Goal: Task Accomplishment & Management: Manage account settings

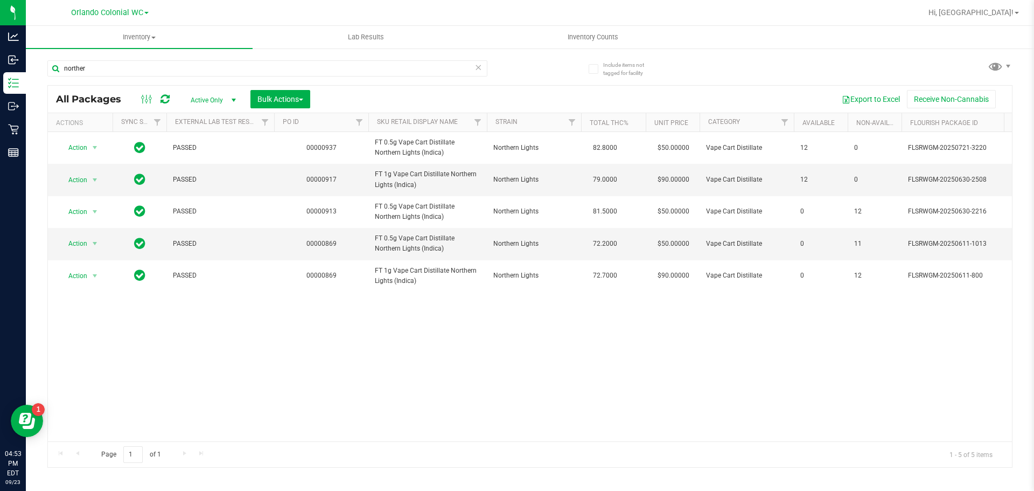
type input "norther"
click at [169, 68] on input "norther" at bounding box center [267, 68] width 440 height 16
click at [169, 67] on input "norther" at bounding box center [267, 68] width 440 height 16
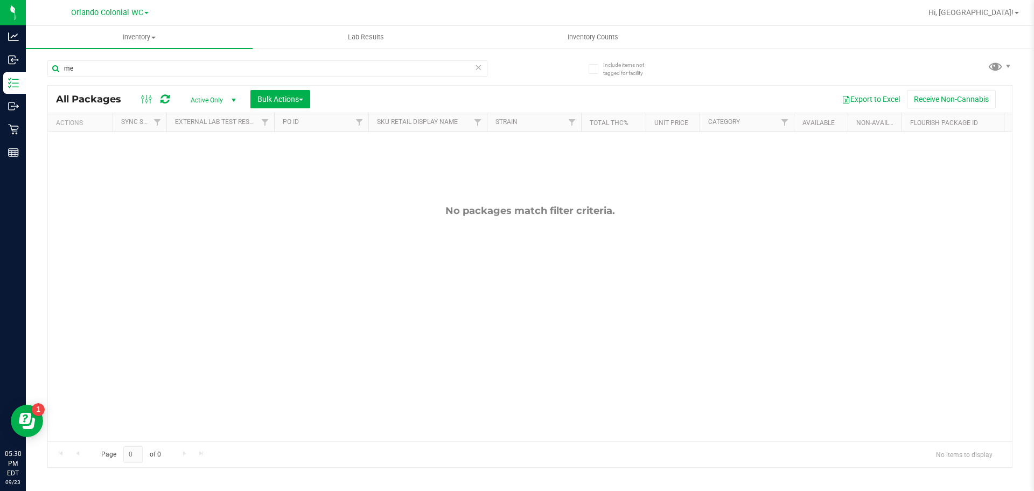
type input "m"
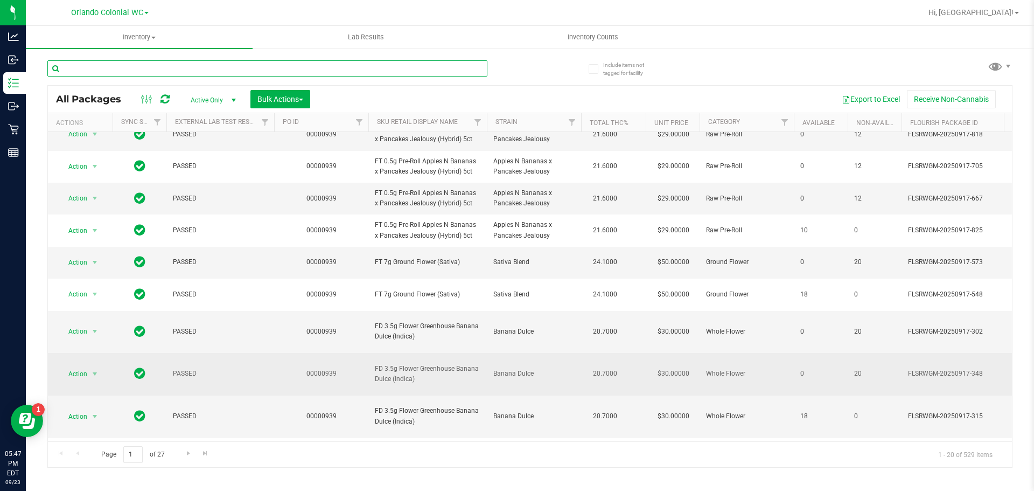
scroll to position [162, 0]
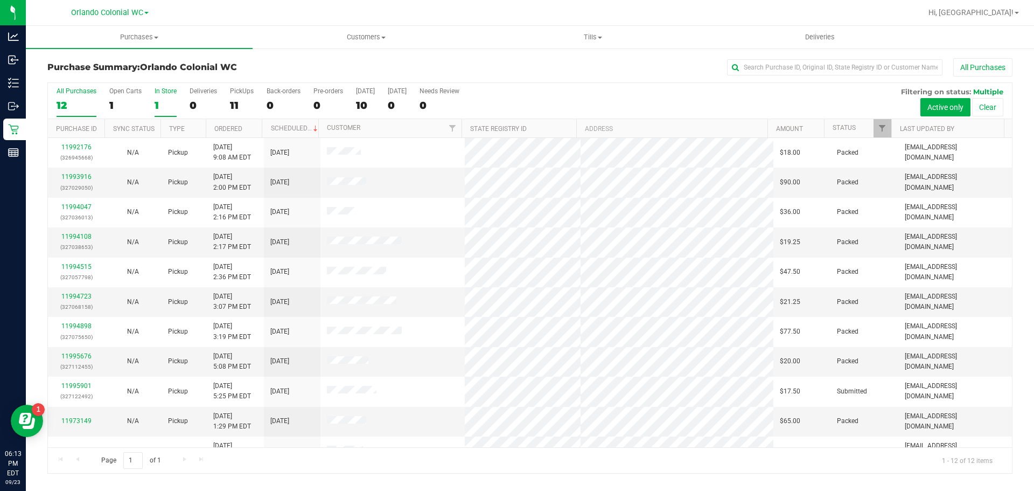
click at [157, 105] on div "1" at bounding box center [166, 105] width 22 height 12
click at [0, 0] on input "In Store 1" at bounding box center [0, 0] width 0 height 0
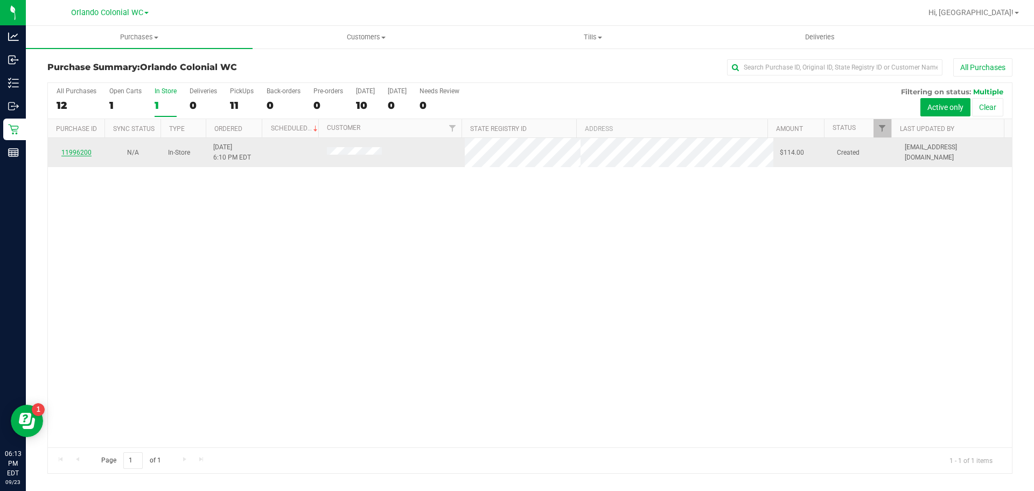
click at [67, 155] on link "11996200" at bounding box center [76, 153] width 30 height 8
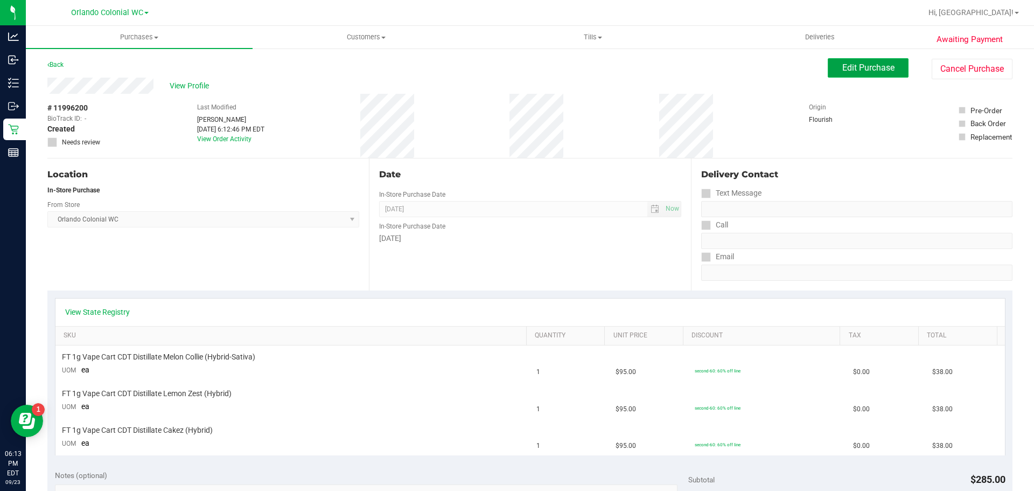
click at [846, 65] on span "Edit Purchase" at bounding box center [869, 67] width 52 height 10
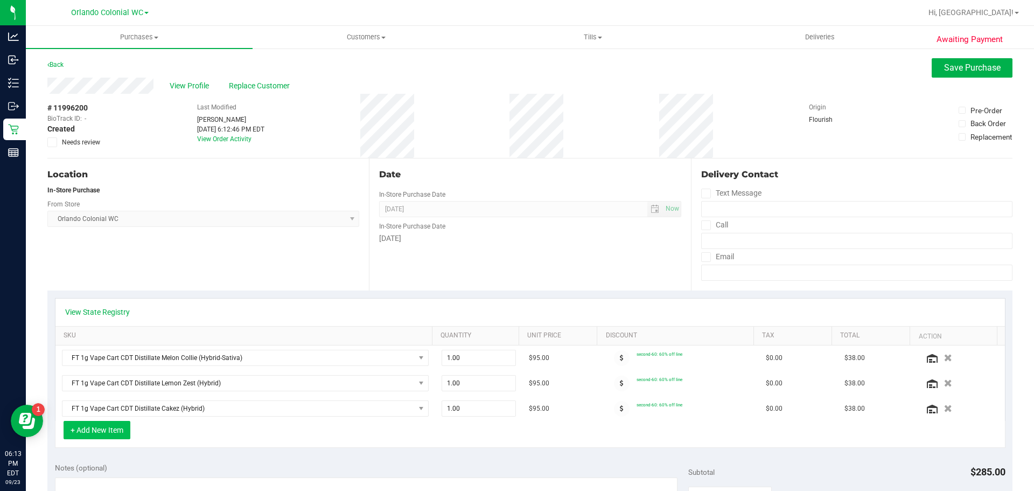
click at [91, 424] on button "+ Add New Item" at bounding box center [97, 430] width 67 height 18
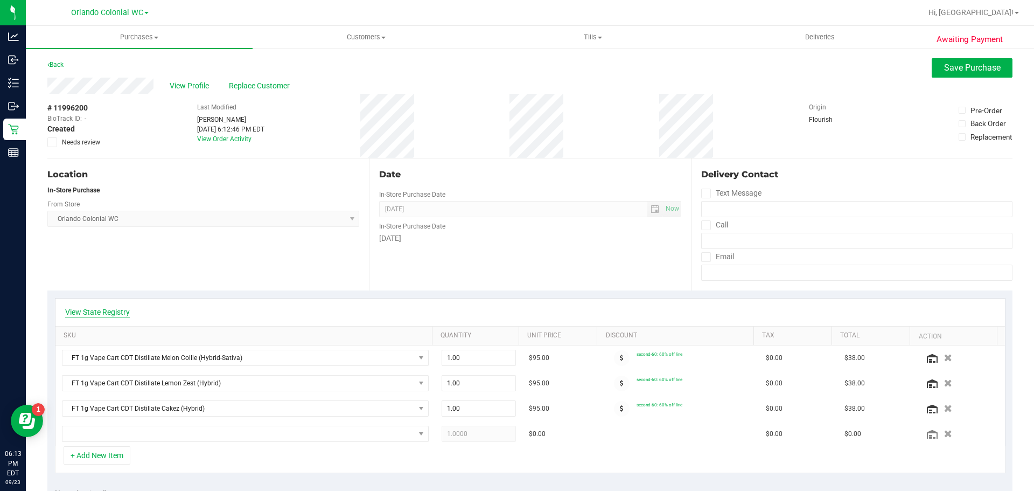
click at [101, 310] on link "View State Registry" at bounding box center [97, 312] width 65 height 11
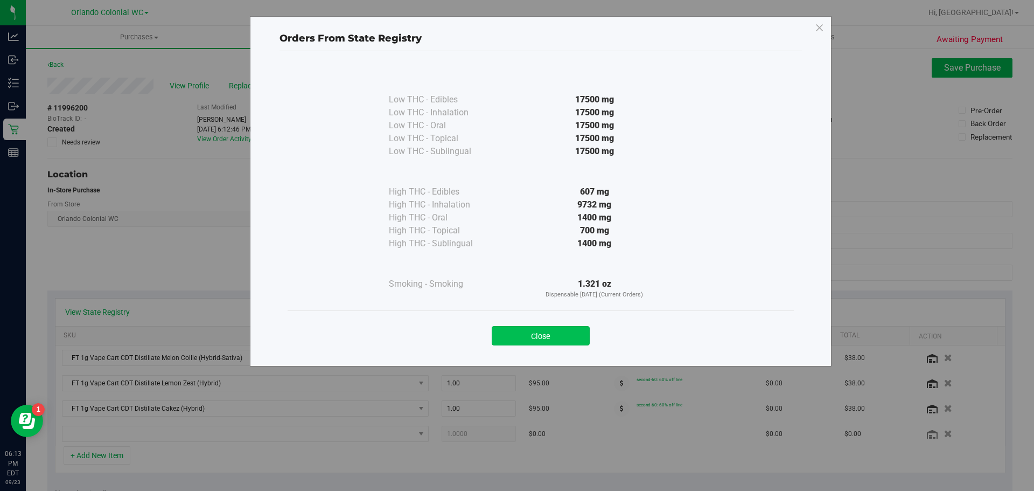
click at [552, 330] on button "Close" at bounding box center [541, 335] width 98 height 19
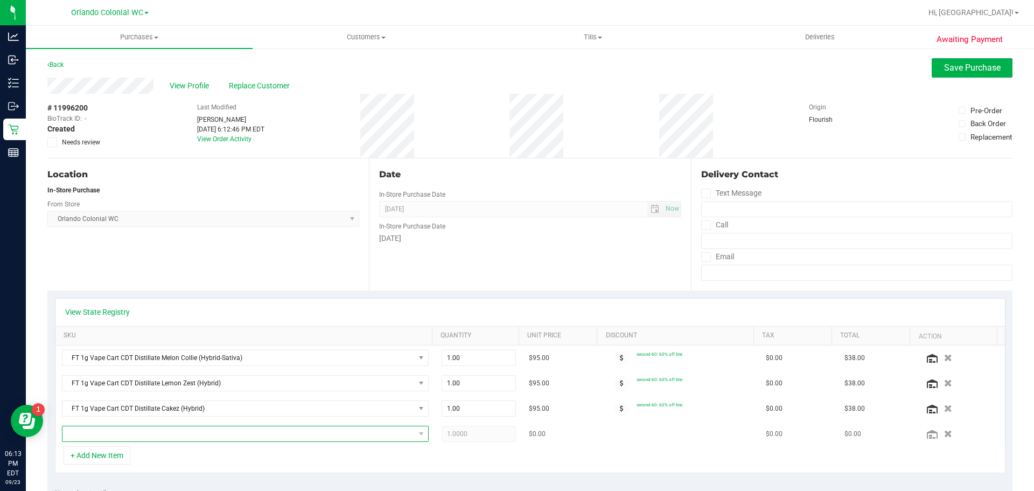
click at [374, 433] on span "NO DATA FOUND" at bounding box center [238, 433] width 352 height 15
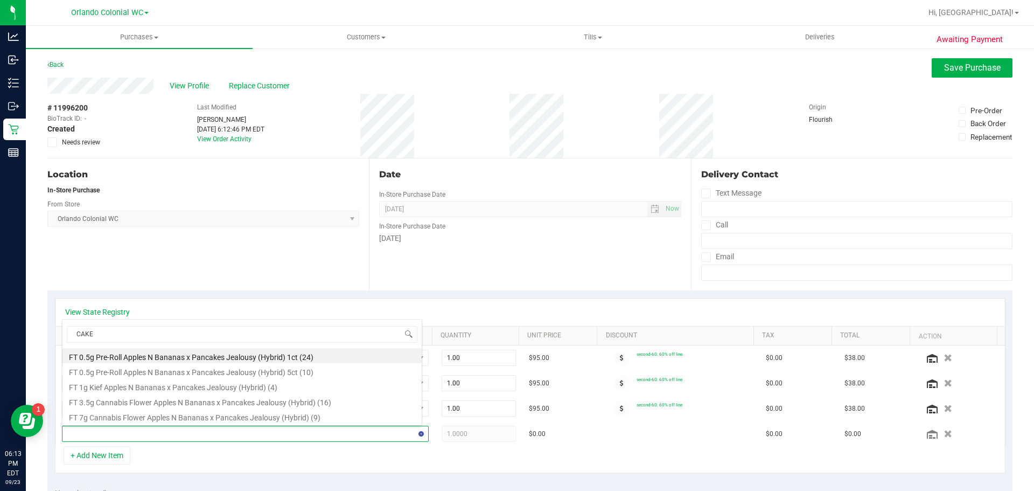
type input "CAKEZ"
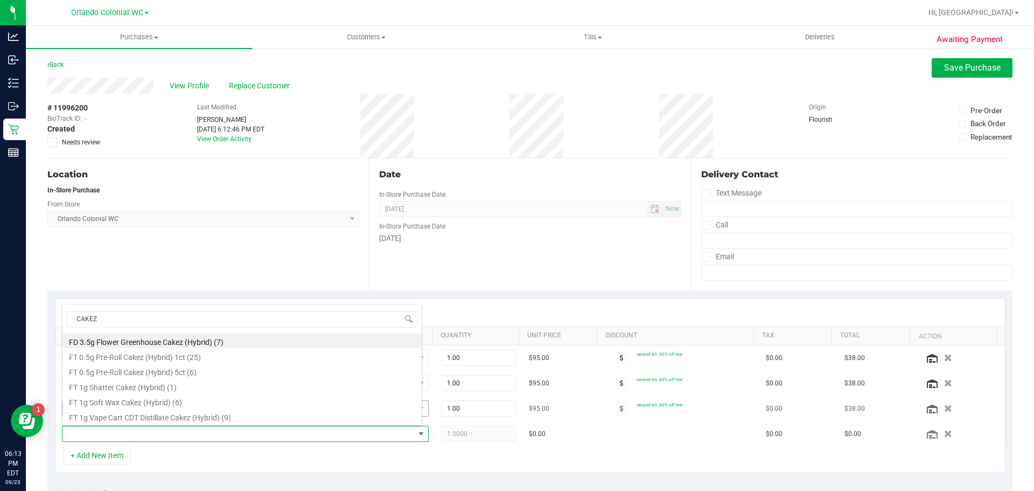
click at [223, 415] on li "FT 1g Vape Cart CDT Distillate Cakez (Hybrid) (9)" at bounding box center [241, 415] width 359 height 15
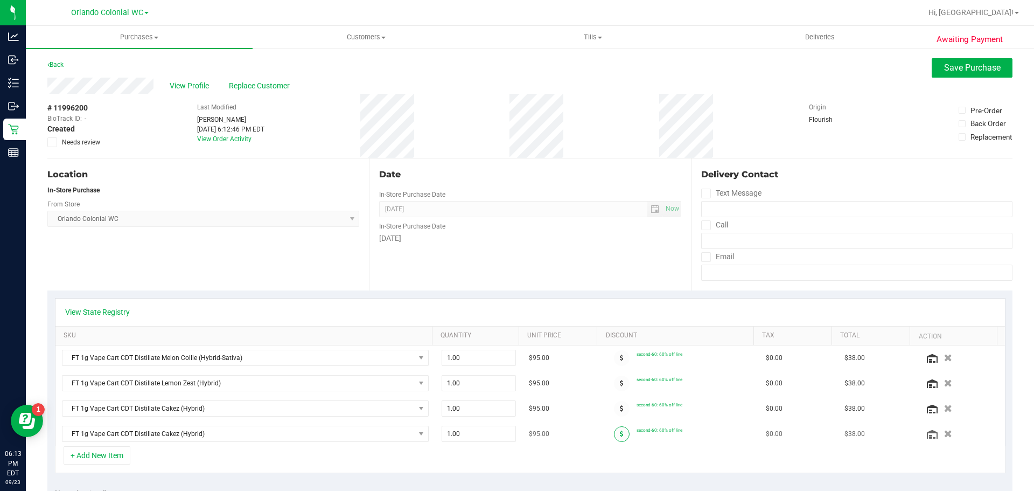
click at [620, 430] on icon at bounding box center [622, 433] width 4 height 6
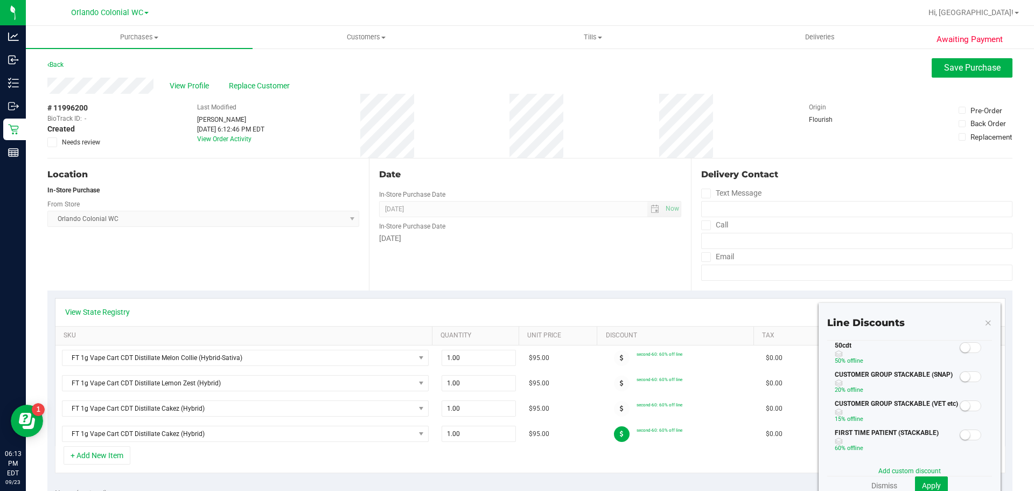
click at [968, 350] on span at bounding box center [971, 347] width 22 height 11
click at [928, 489] on span "Apply" at bounding box center [931, 485] width 19 height 9
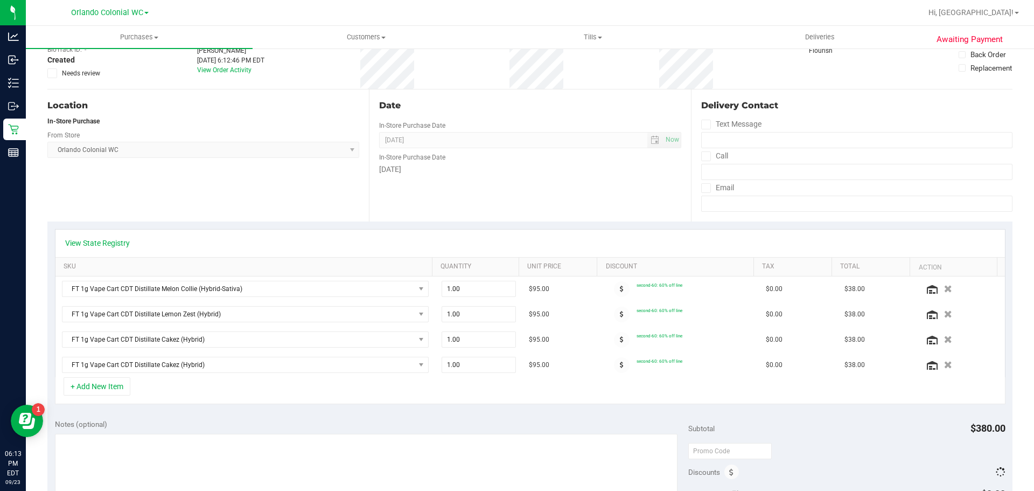
scroll to position [162, 0]
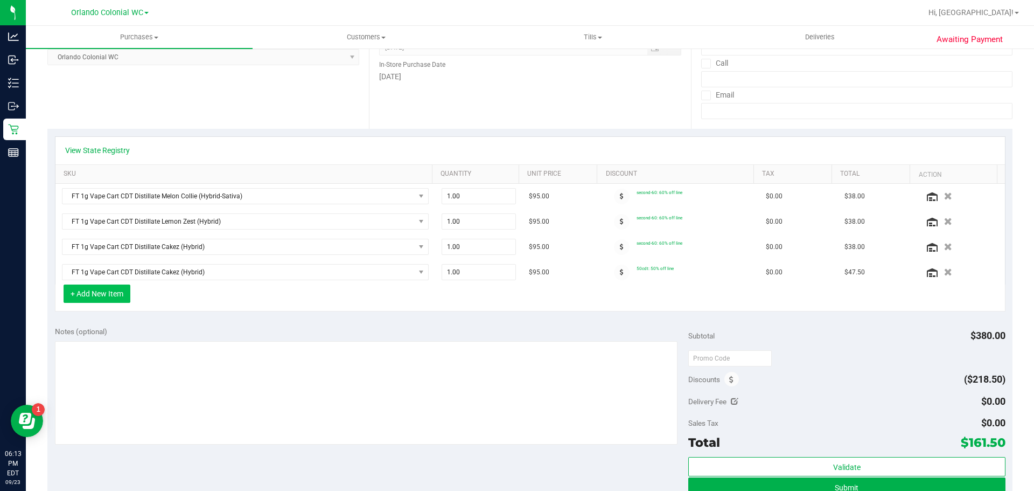
click at [128, 287] on button "+ Add New Item" at bounding box center [97, 293] width 67 height 18
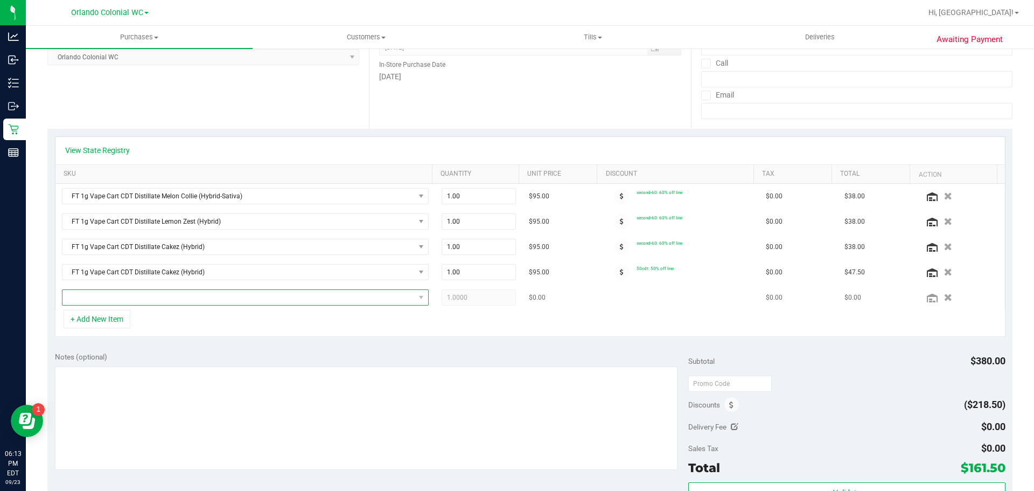
click at [143, 303] on span "NO DATA FOUND" at bounding box center [238, 297] width 352 height 15
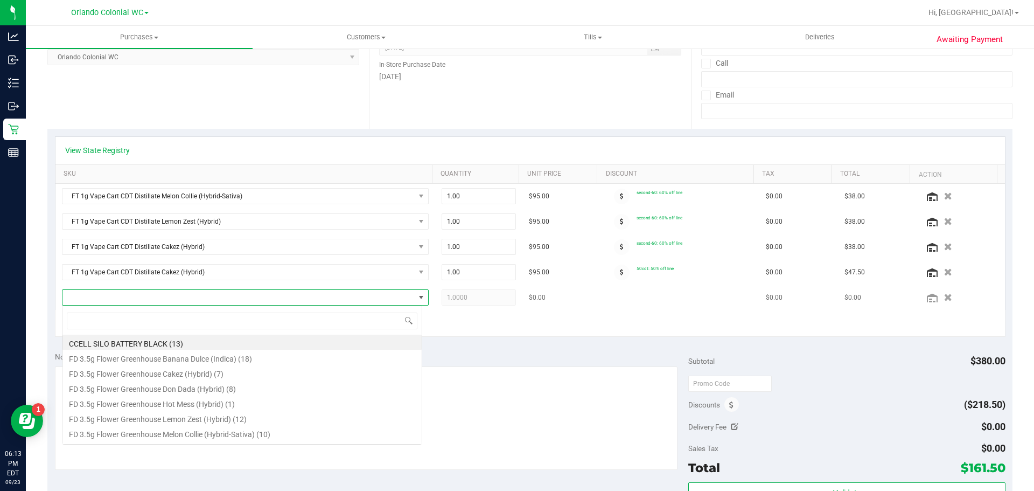
scroll to position [16, 357]
type input "CJA"
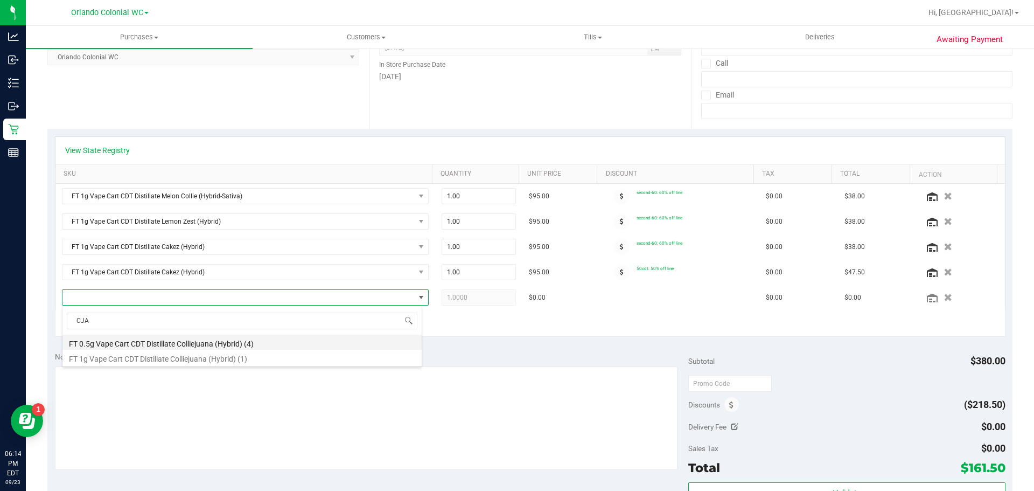
click at [277, 347] on li "FT 0.5g Vape Cart CDT Distillate Colliejuana (Hybrid) (4)" at bounding box center [241, 342] width 359 height 15
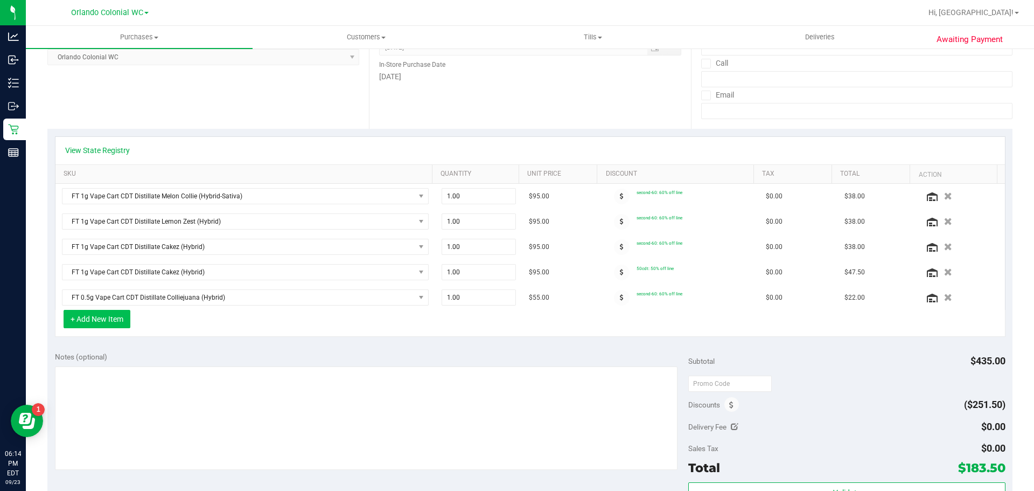
click at [96, 318] on button "+ Add New Item" at bounding box center [97, 319] width 67 height 18
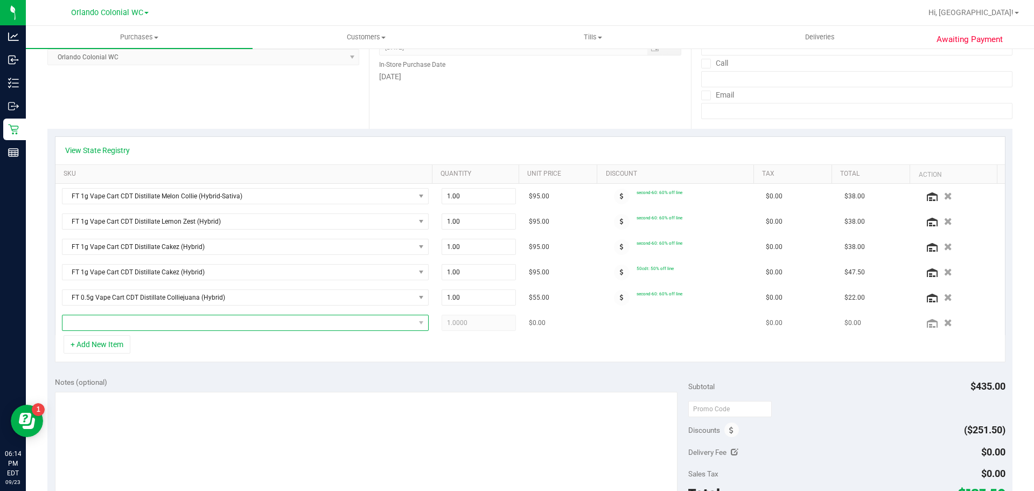
click at [138, 318] on span "NO DATA FOUND" at bounding box center [238, 322] width 352 height 15
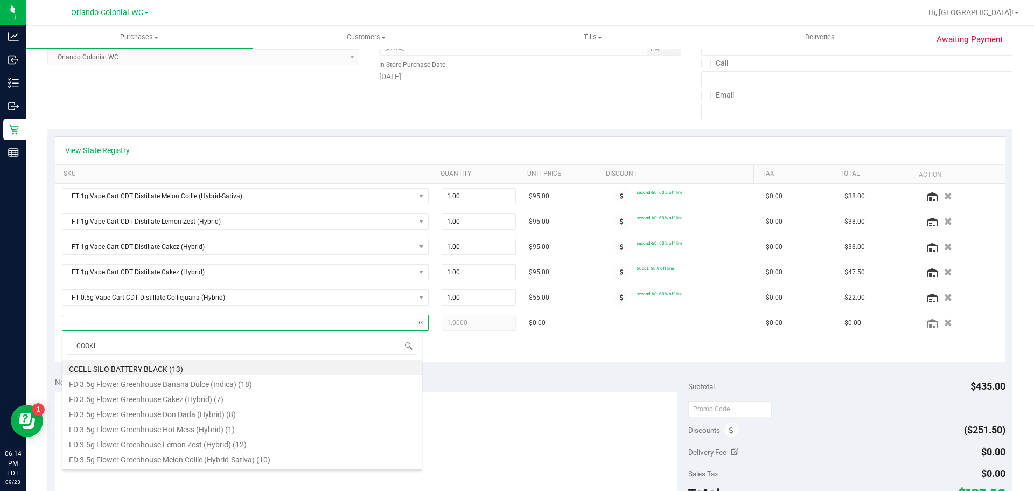
type input "COOKIE"
click at [322, 370] on li "FT 0.5g Vape Cart CDT Distillate Cookie Popz (Hybrid) (4)" at bounding box center [241, 367] width 359 height 15
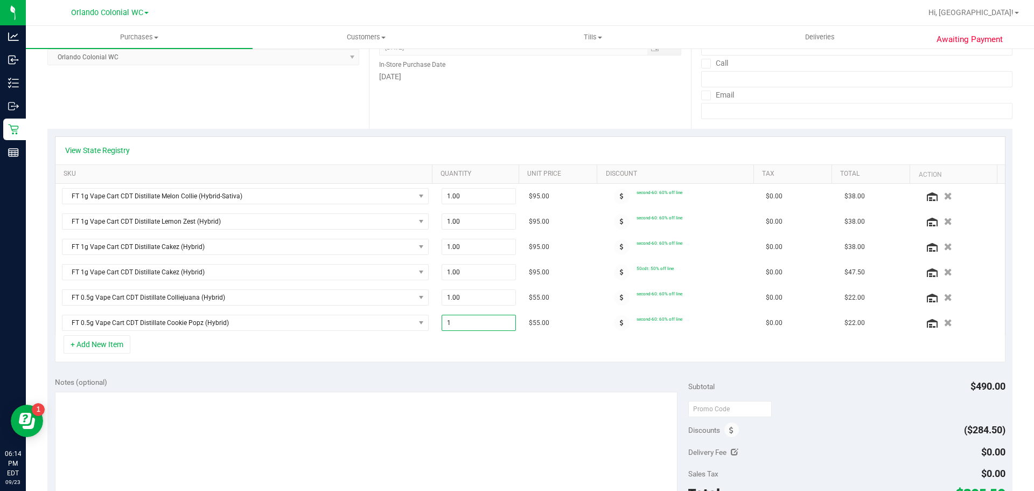
click at [479, 326] on span "1.00 1" at bounding box center [479, 323] width 75 height 16
type input "3"
type input "3.00"
click at [377, 349] on div "+ Add New Item" at bounding box center [530, 348] width 951 height 27
click at [105, 342] on button "+ Add New Item" at bounding box center [97, 344] width 67 height 18
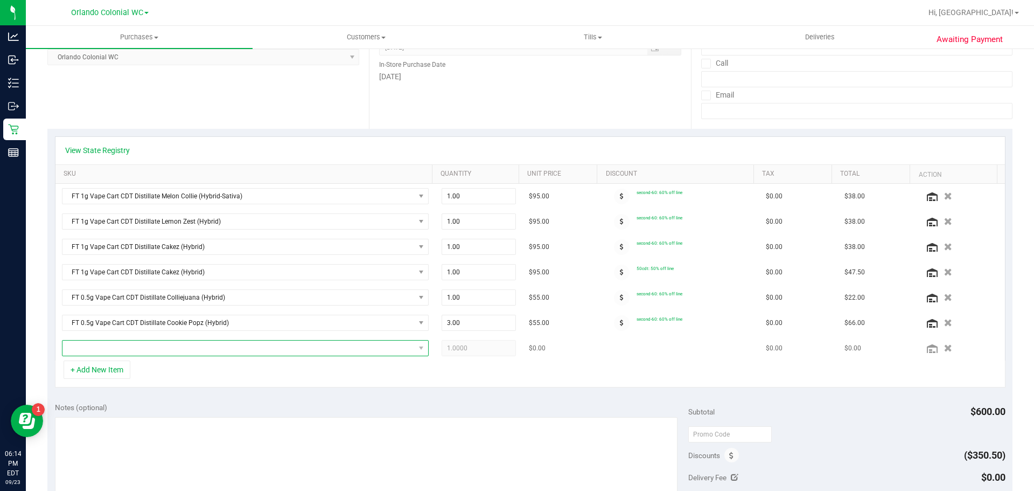
click at [110, 342] on span "NO DATA FOUND" at bounding box center [238, 348] width 352 height 15
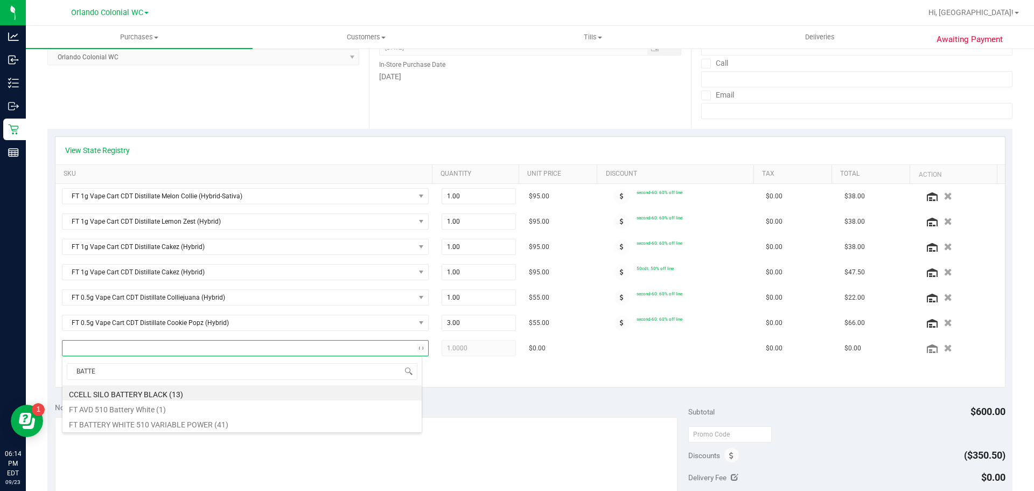
type input "BATTER"
click at [231, 423] on li "FT BATTERY WHITE 510 VARIABLE POWER (41)" at bounding box center [241, 422] width 359 height 15
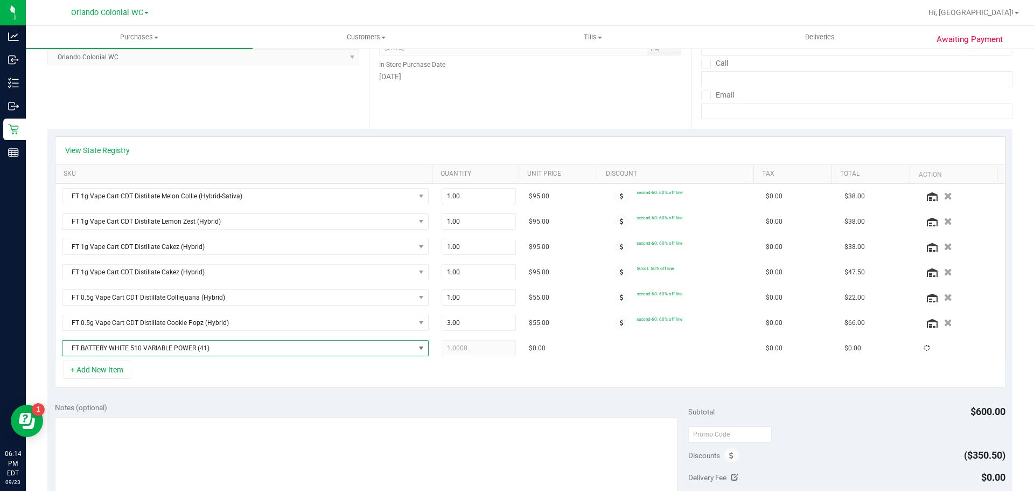
click at [325, 390] on div "View State Registry SKU Quantity Unit Price Discount Tax Total Action FT 1g Vap…" at bounding box center [529, 262] width 965 height 266
click at [614, 301] on span at bounding box center [622, 298] width 16 height 16
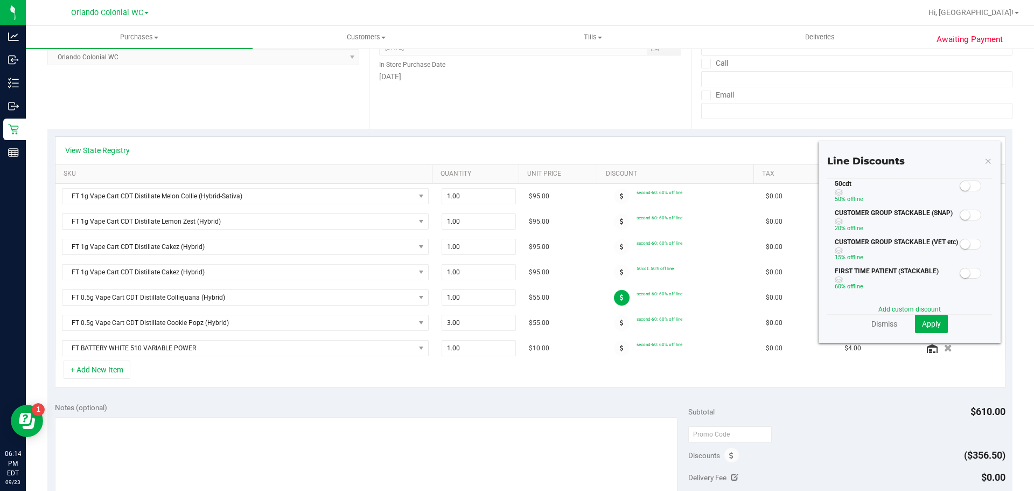
click at [963, 184] on span at bounding box center [971, 185] width 22 height 11
click at [929, 322] on span "Apply" at bounding box center [931, 323] width 19 height 9
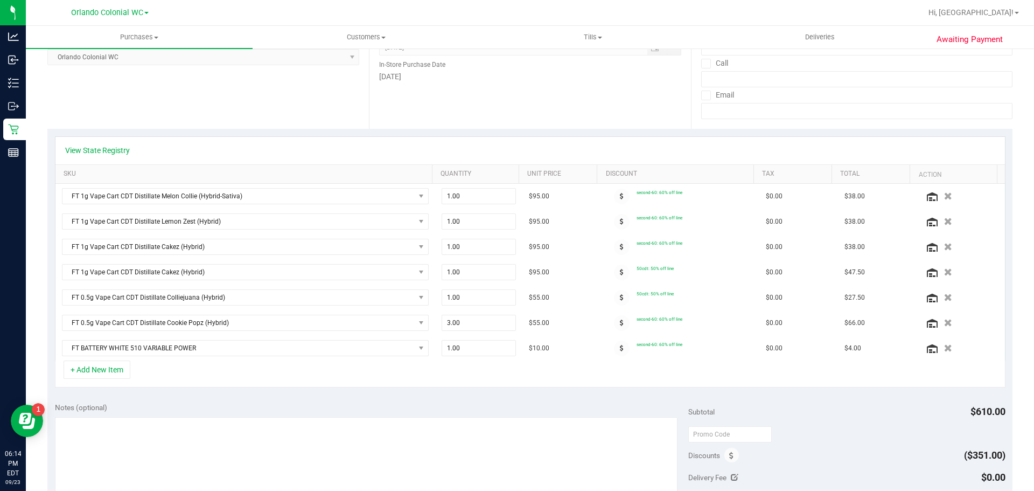
click at [614, 323] on span at bounding box center [622, 323] width 16 height 16
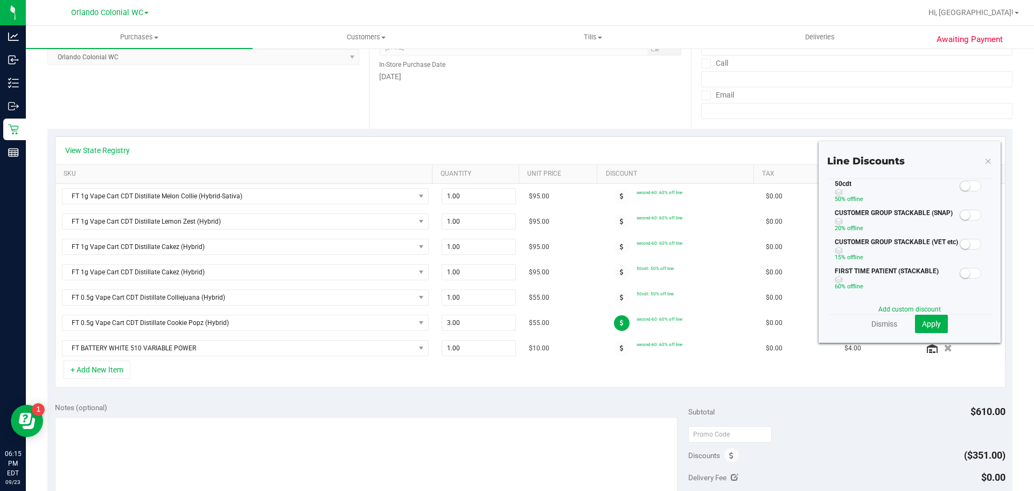
click at [962, 190] on span at bounding box center [971, 185] width 22 height 11
click at [928, 323] on span "Apply" at bounding box center [931, 323] width 19 height 9
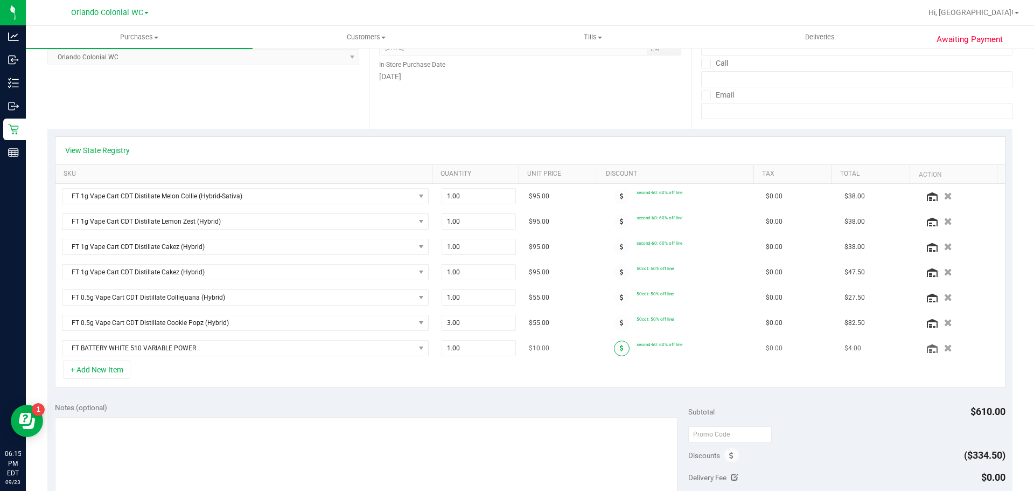
click at [614, 348] on span at bounding box center [622, 349] width 16 height 16
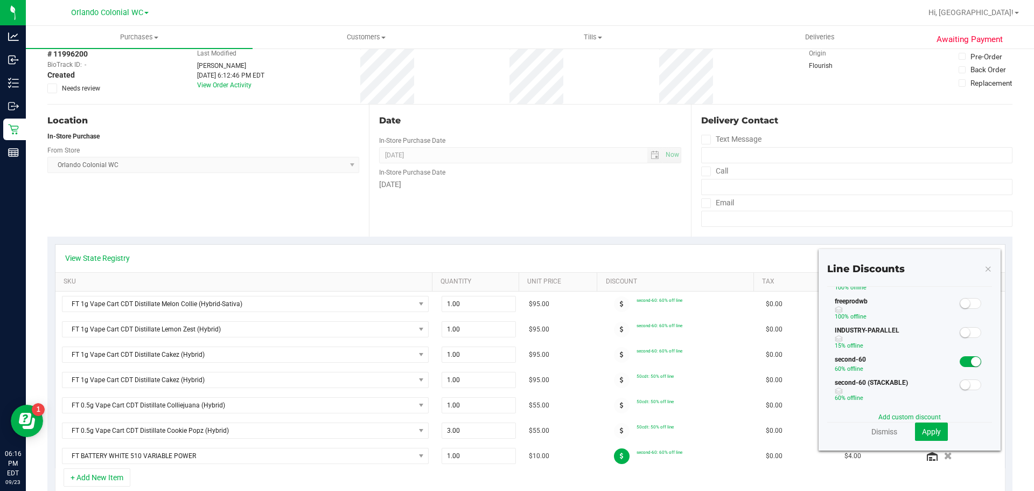
scroll to position [108, 0]
drag, startPoint x: 971, startPoint y: 357, endPoint x: 969, endPoint y: 364, distance: 7.3
click at [971, 357] on small at bounding box center [976, 361] width 10 height 10
click at [934, 430] on button "Apply" at bounding box center [931, 431] width 33 height 18
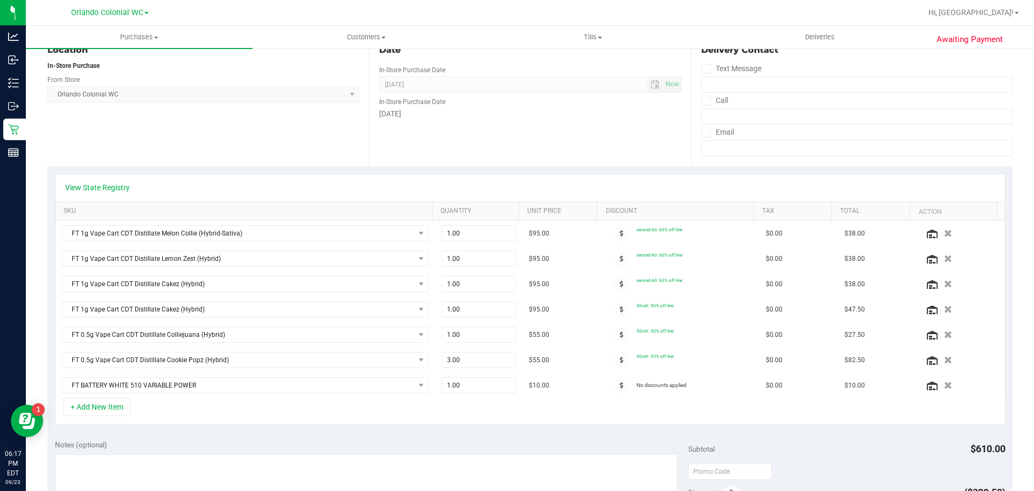
scroll to position [0, 0]
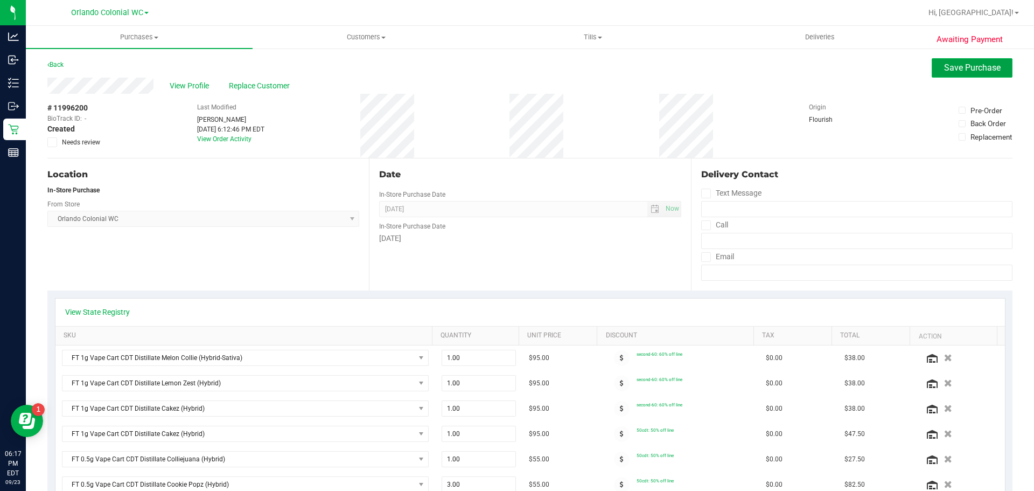
click at [982, 70] on span "Save Purchase" at bounding box center [972, 67] width 57 height 10
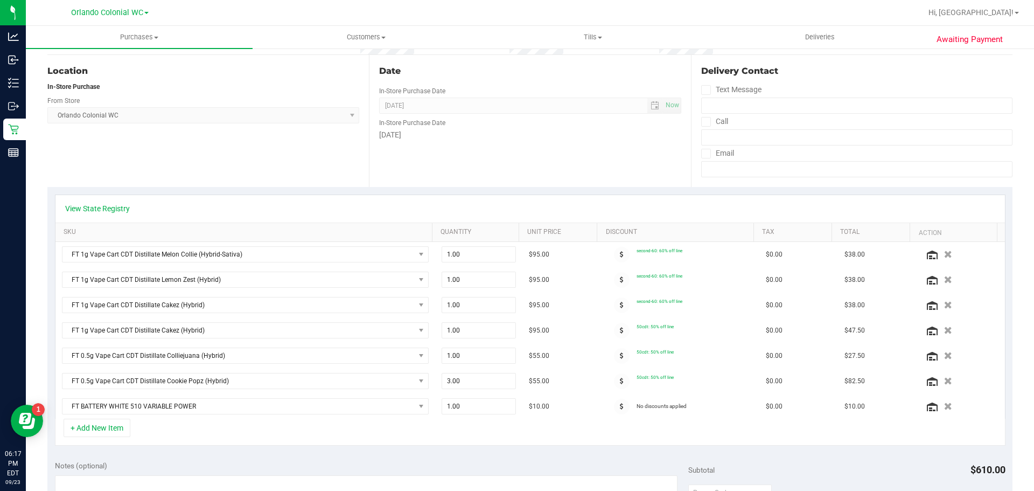
scroll to position [216, 0]
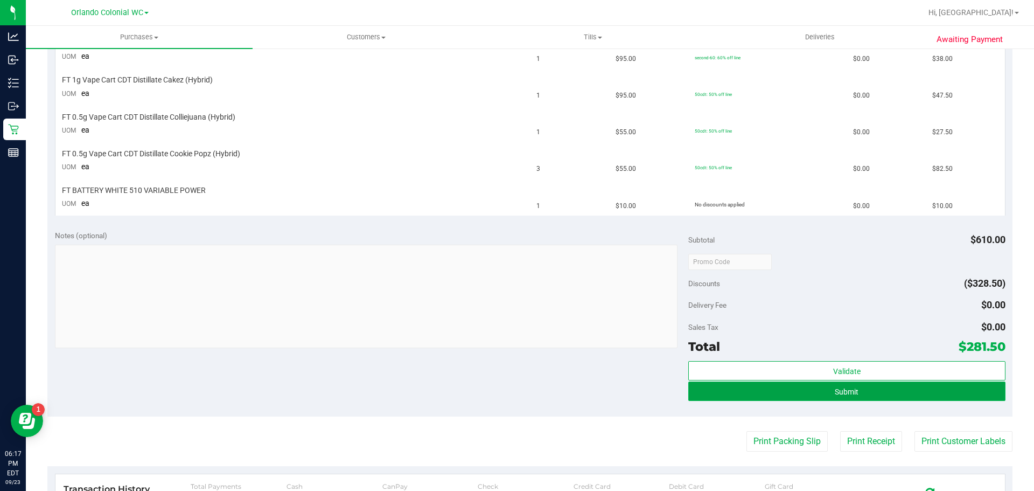
click at [859, 398] on button "Submit" at bounding box center [847, 390] width 317 height 19
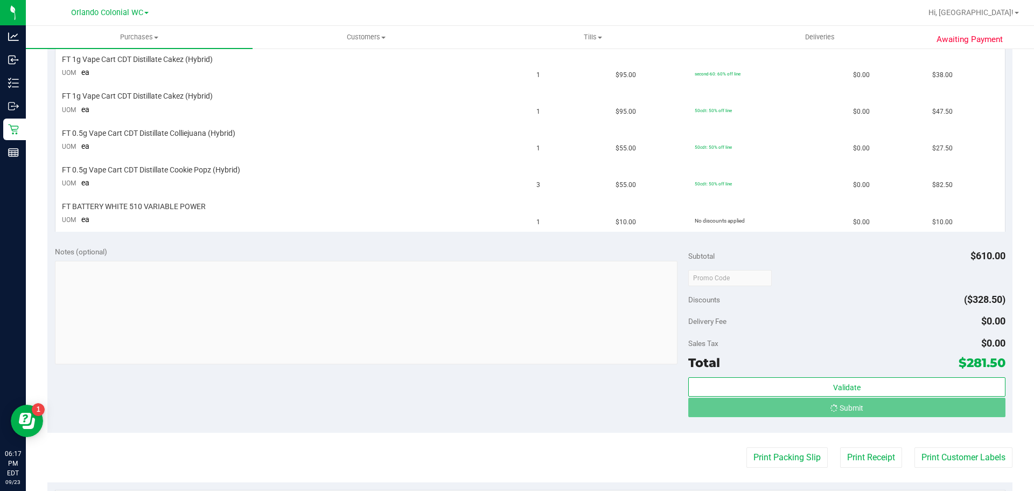
scroll to position [354, 0]
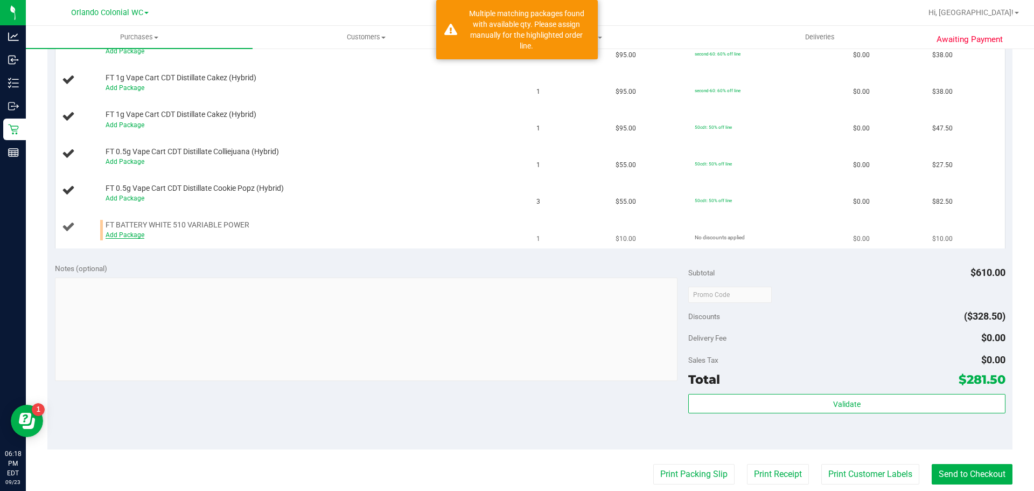
click at [116, 232] on link "Add Package" at bounding box center [125, 235] width 39 height 8
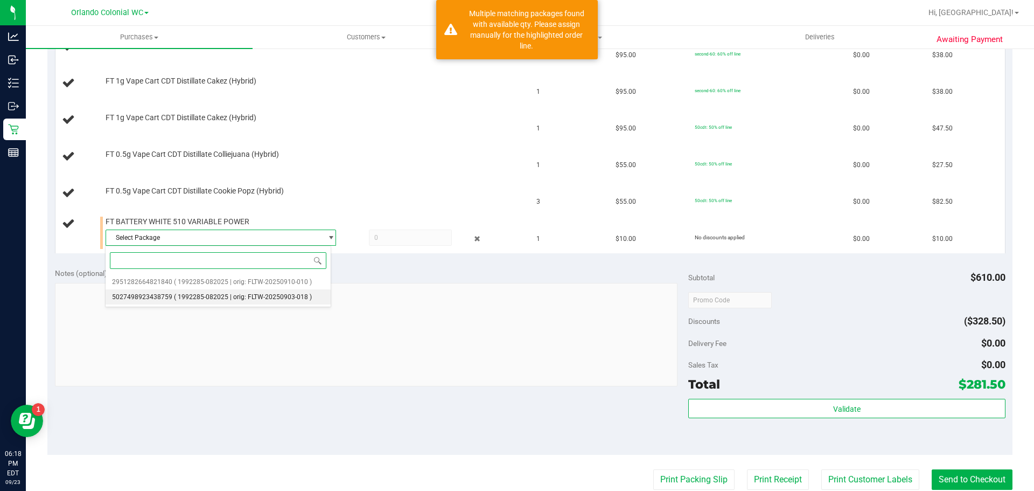
click at [238, 294] on span "( 1992285-082025 | orig: FLTW-20250903-018 )" at bounding box center [243, 297] width 138 height 8
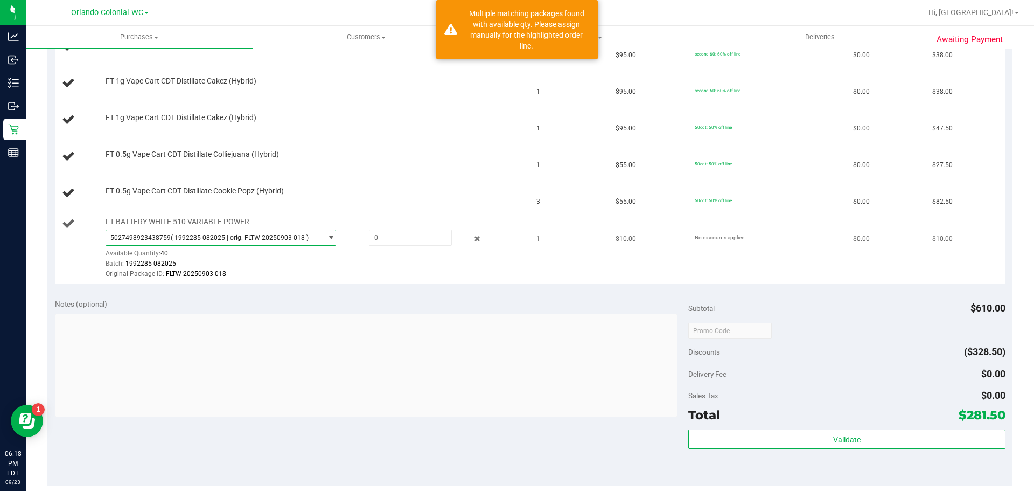
click at [259, 245] on span "5027498923438759 ( 1992285-082025 | orig: FLTW-20250903-018 )" at bounding box center [221, 238] width 231 height 16
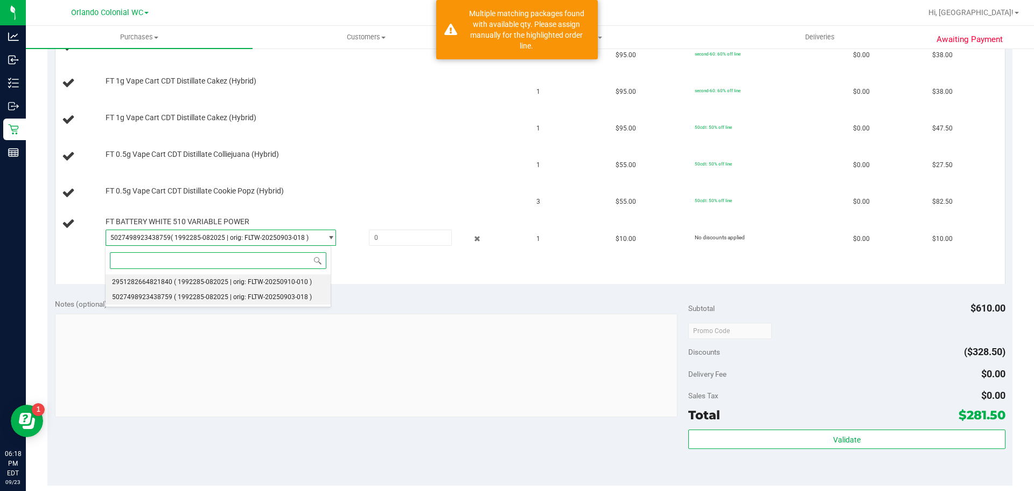
click at [243, 276] on li "2951282664821840 ( 1992285-082025 | orig: FLTW-20250910-010 )" at bounding box center [218, 281] width 225 height 15
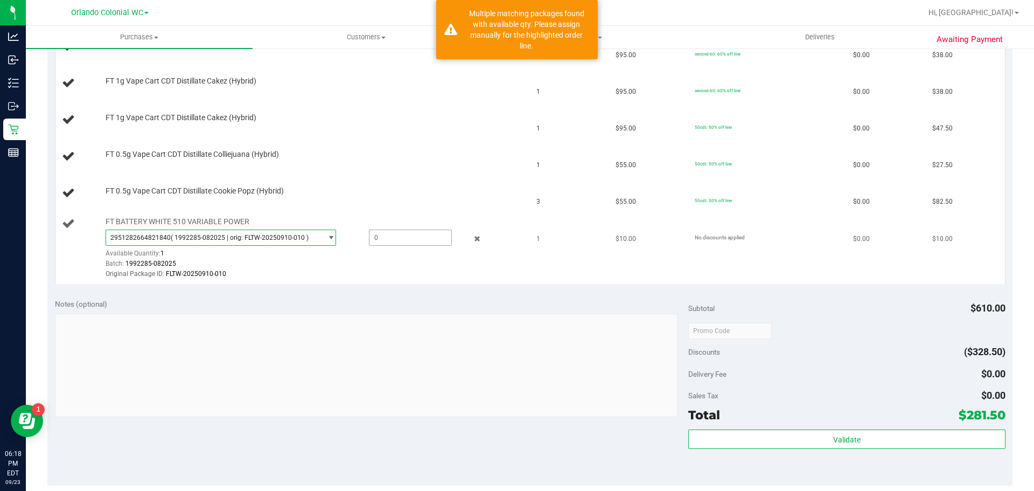
click at [389, 230] on span at bounding box center [410, 238] width 83 height 16
type input "1"
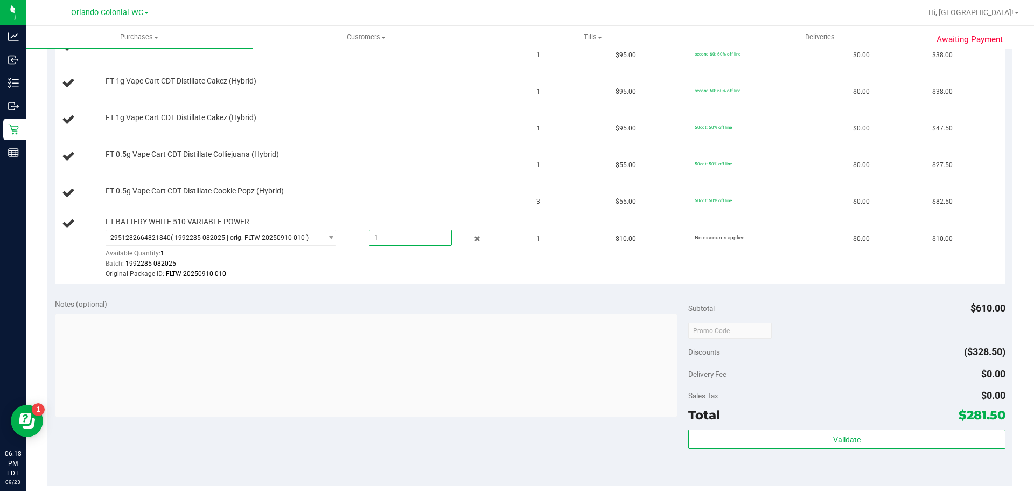
type input "1.0000"
click at [488, 291] on div "Notes (optional) Subtotal $610.00 Discounts ($328.50) Delivery Fee $0.00 Sales …" at bounding box center [529, 388] width 965 height 194
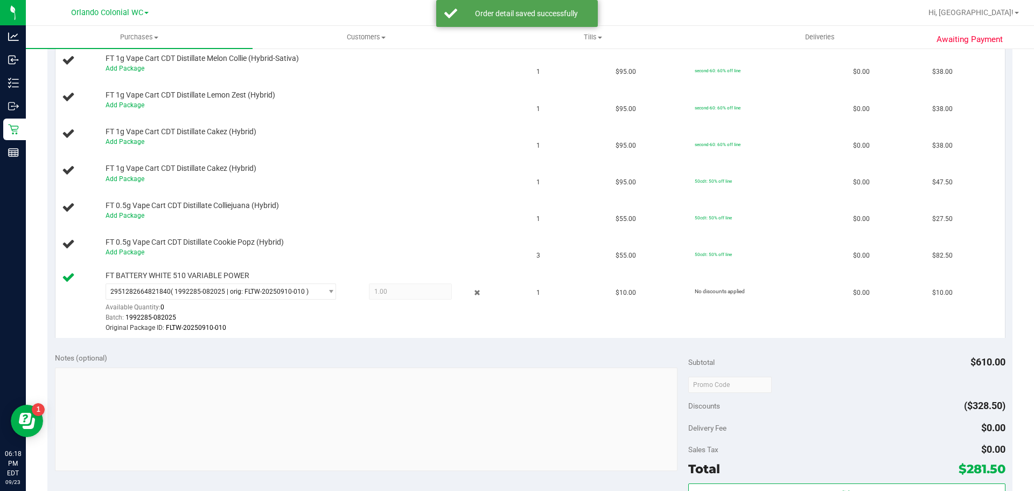
scroll to position [138, 0]
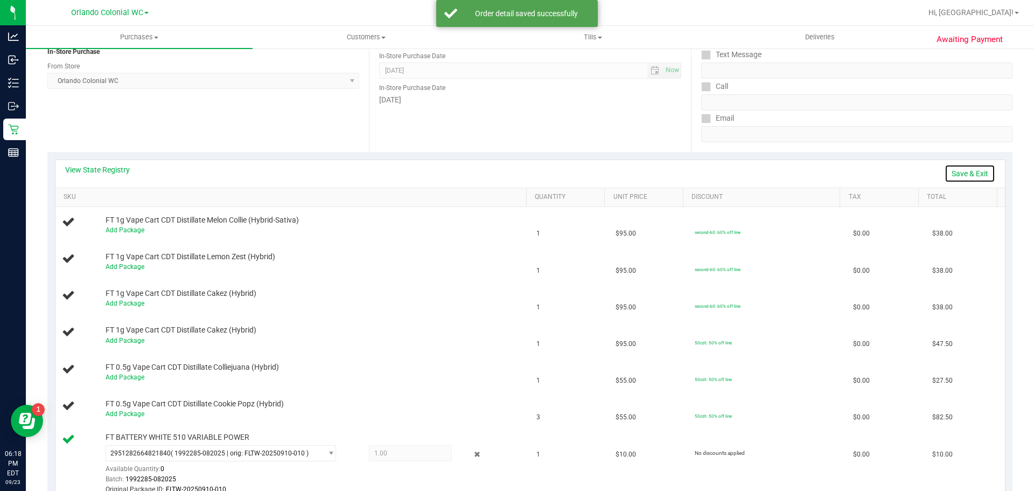
click at [958, 169] on link "Save & Exit" at bounding box center [970, 173] width 51 height 18
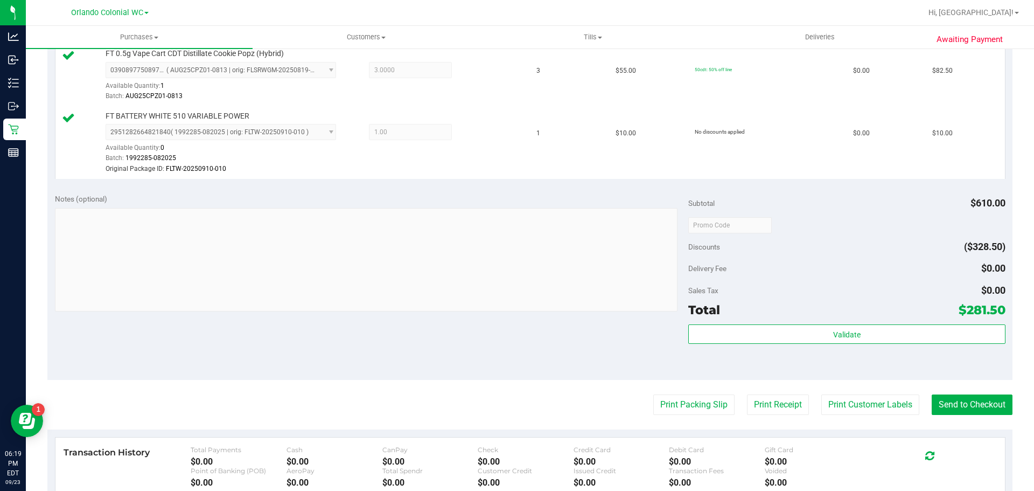
scroll to position [774, 0]
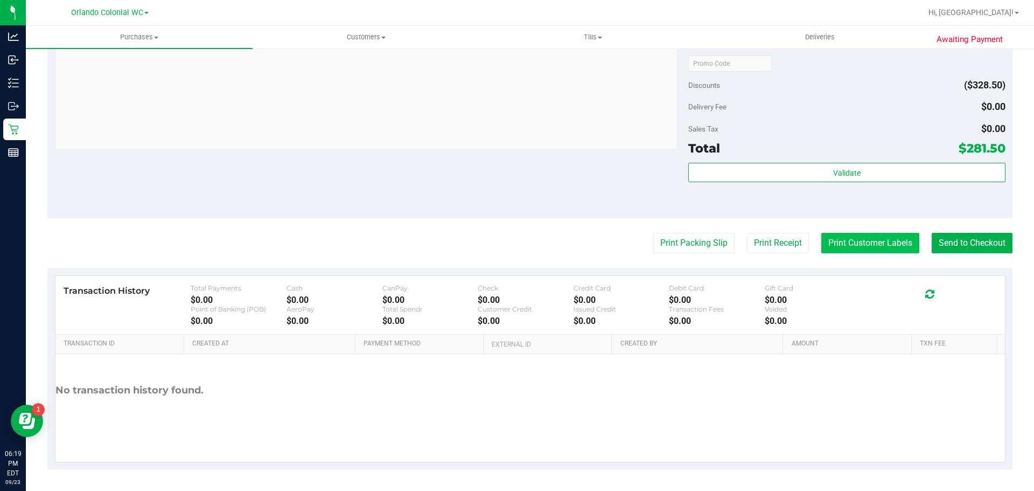
click at [882, 240] on button "Print Customer Labels" at bounding box center [871, 243] width 98 height 20
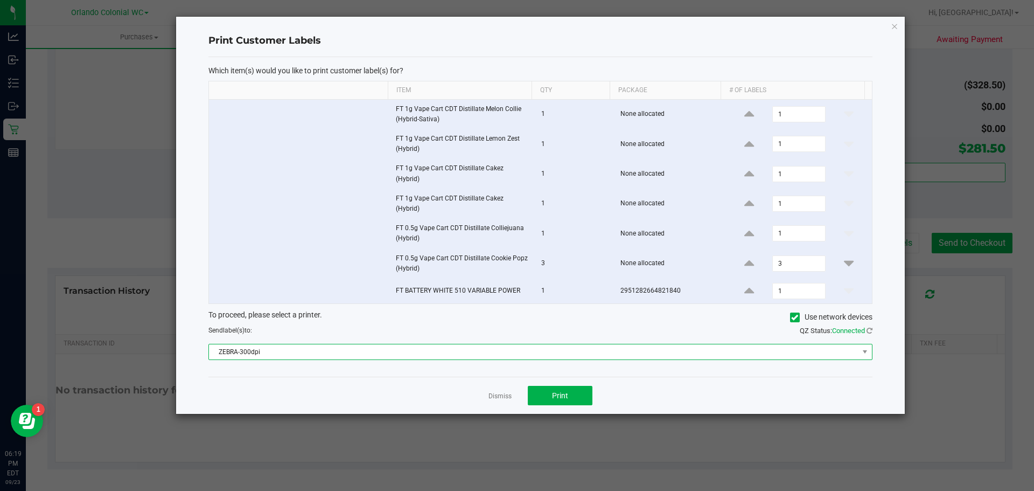
click at [252, 344] on span "ZEBRA-300dpi" at bounding box center [534, 351] width 650 height 15
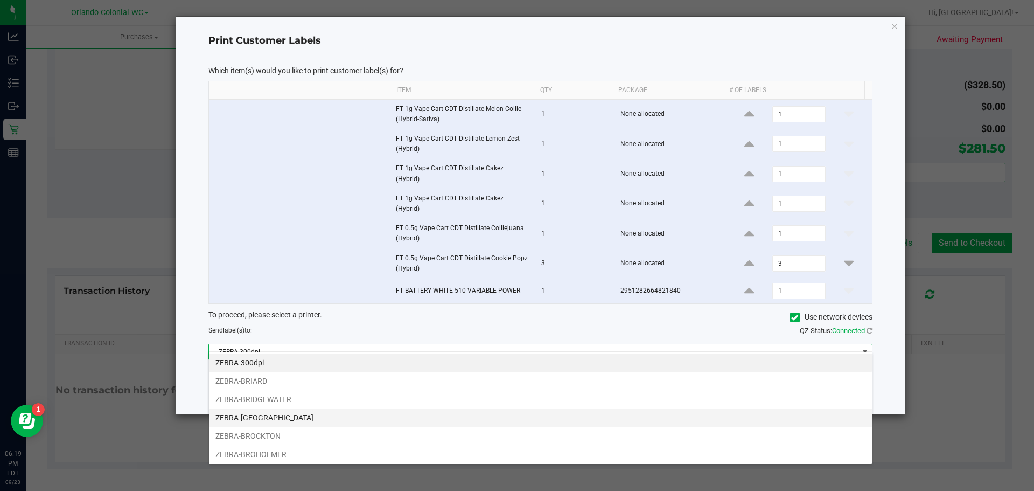
scroll to position [20, 0]
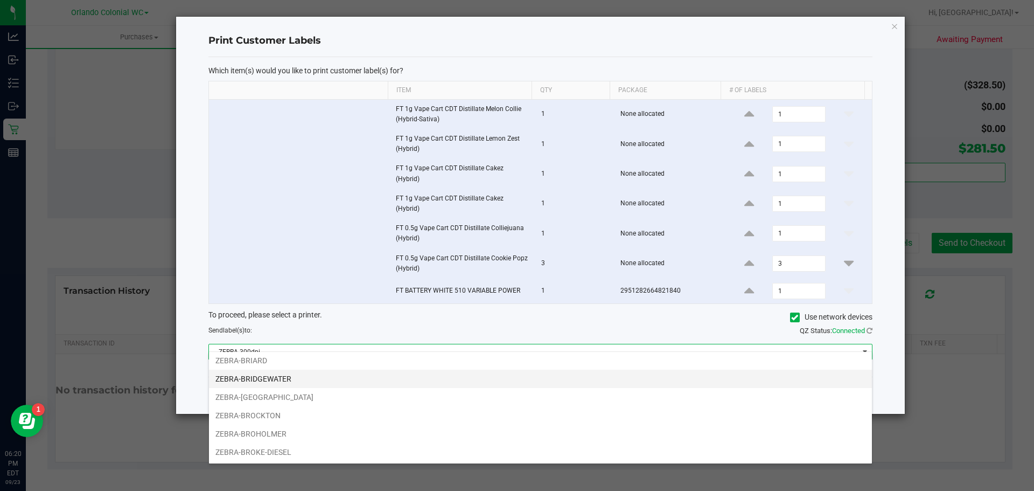
click at [318, 378] on li "ZEBRA-BRIDGEWATER" at bounding box center [540, 379] width 663 height 18
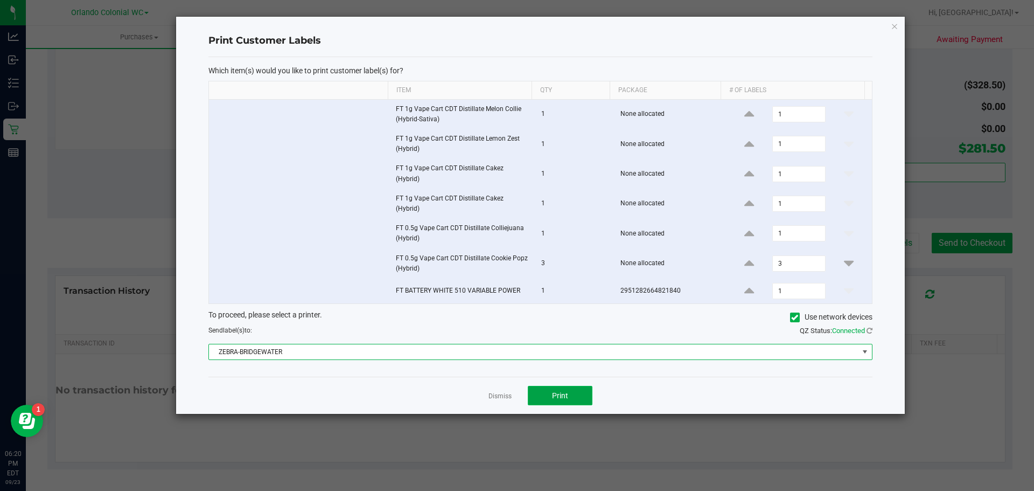
click at [588, 387] on button "Print" at bounding box center [560, 395] width 65 height 19
click at [499, 392] on link "Dismiss" at bounding box center [500, 396] width 23 height 9
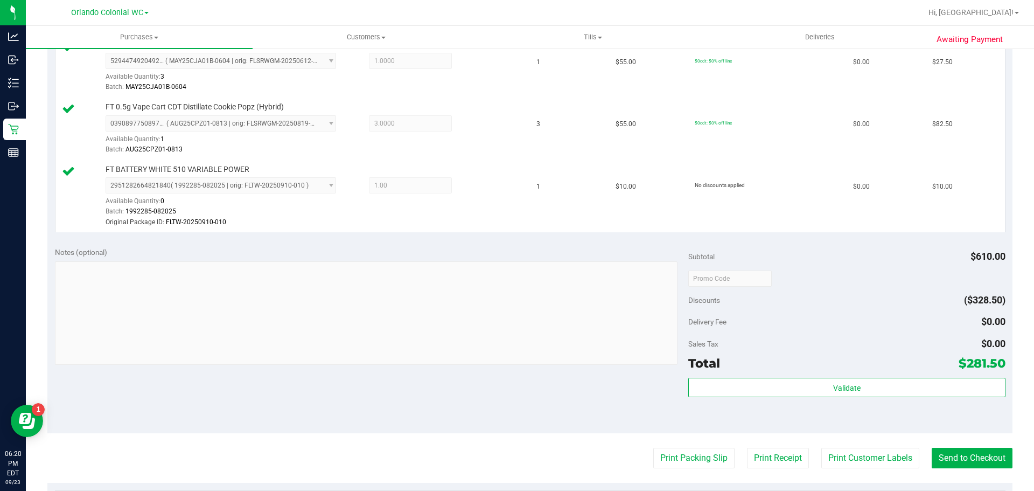
scroll to position [641, 0]
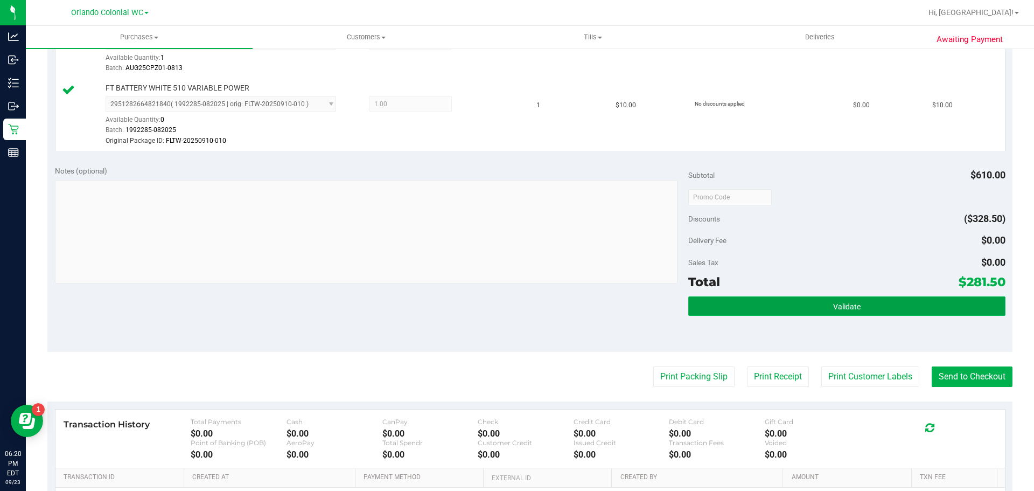
drag, startPoint x: 891, startPoint y: 303, endPoint x: 880, endPoint y: 305, distance: 10.9
click at [891, 303] on button "Validate" at bounding box center [847, 305] width 317 height 19
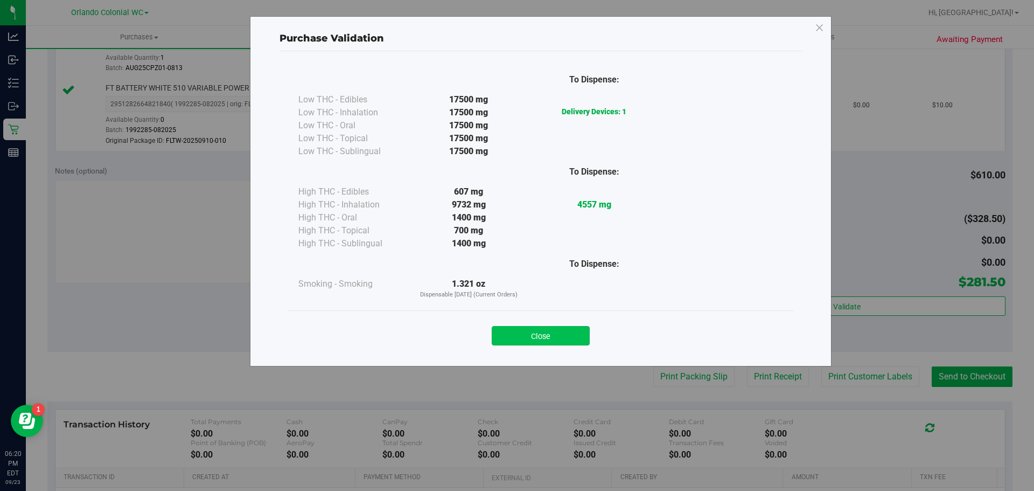
click at [560, 330] on button "Close" at bounding box center [541, 335] width 98 height 19
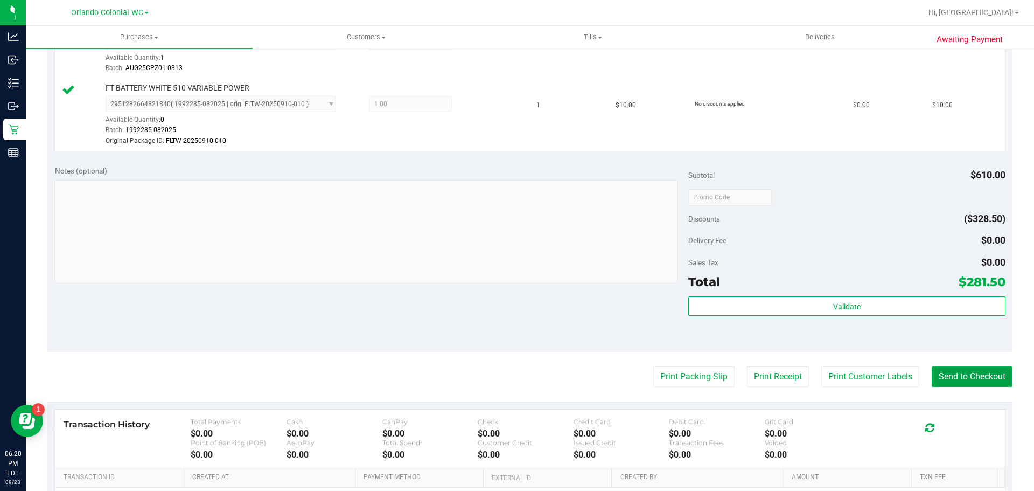
click at [976, 377] on button "Send to Checkout" at bounding box center [972, 376] width 81 height 20
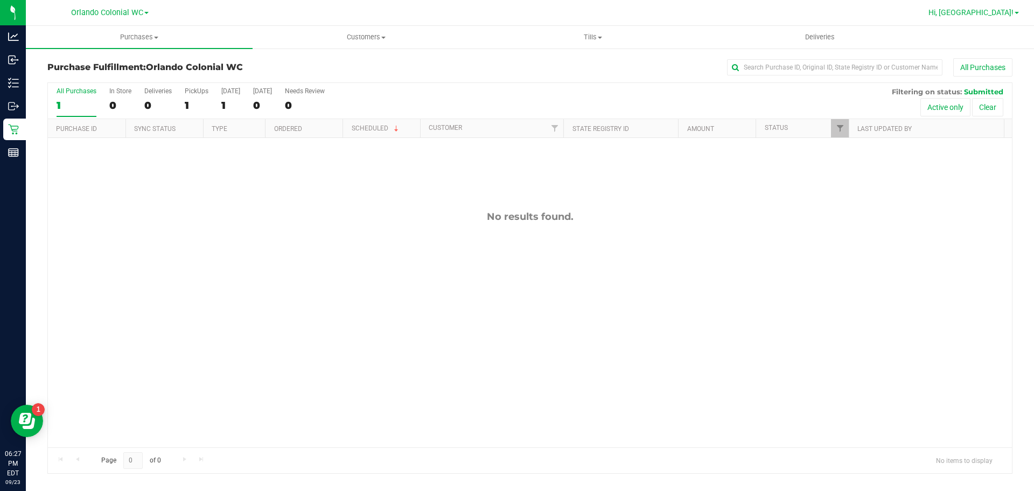
click at [1004, 8] on span "Hi, [GEOGRAPHIC_DATA]!" at bounding box center [971, 12] width 85 height 9
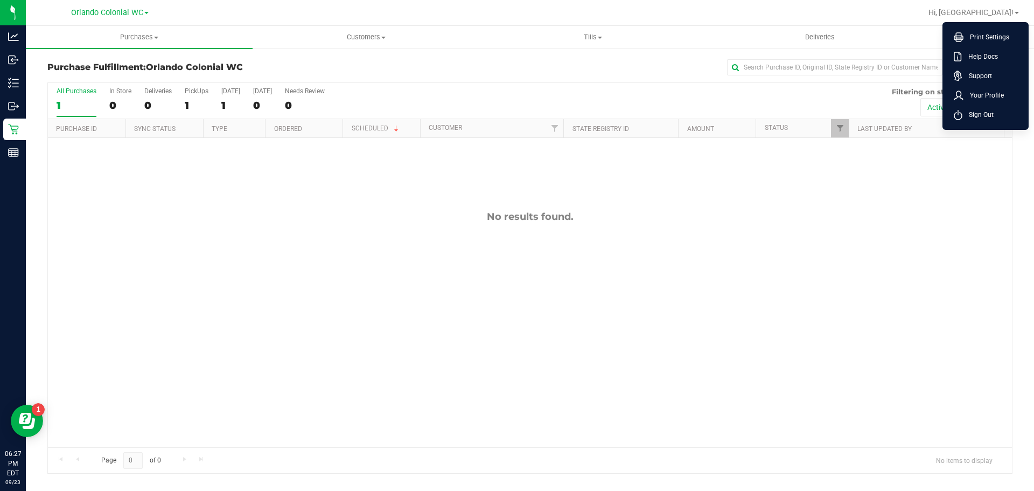
drag, startPoint x: 988, startPoint y: 116, endPoint x: 986, endPoint y: 103, distance: 12.4
click at [988, 116] on span "Sign Out" at bounding box center [978, 114] width 31 height 11
